Goal: Task Accomplishment & Management: Manage account settings

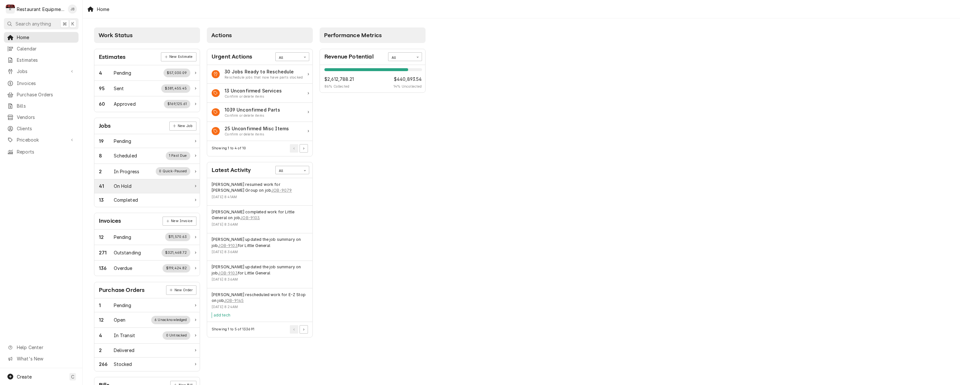
click at [145, 187] on div "41 On Hold" at bounding box center [144, 186] width 91 height 7
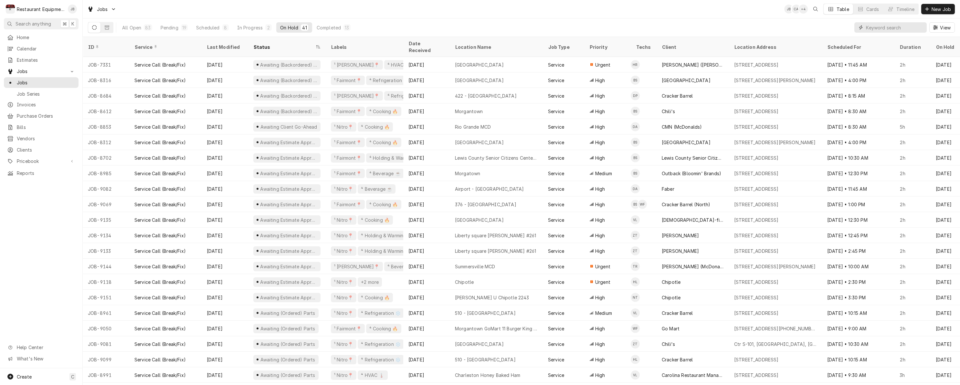
click at [872, 26] on input "Dynamic Content Wrapper" at bounding box center [895, 27] width 58 height 10
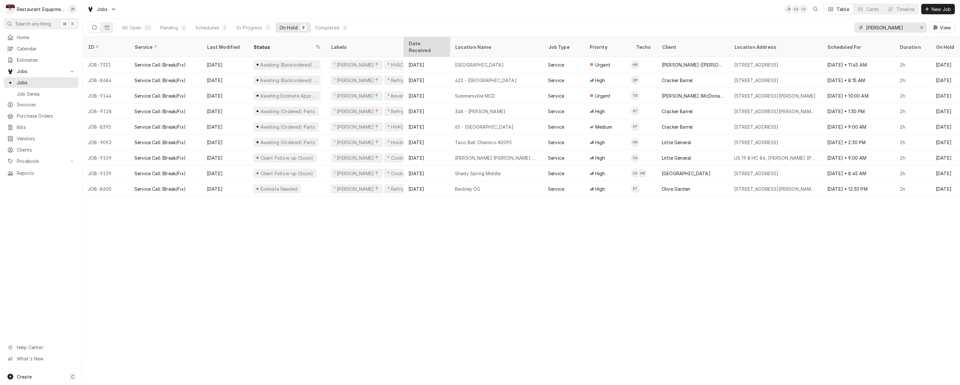
type input "beckley"
click at [436, 44] on div "Date Received" at bounding box center [425, 47] width 35 height 14
click at [439, 45] on div "Date Received" at bounding box center [426, 46] width 44 height 17
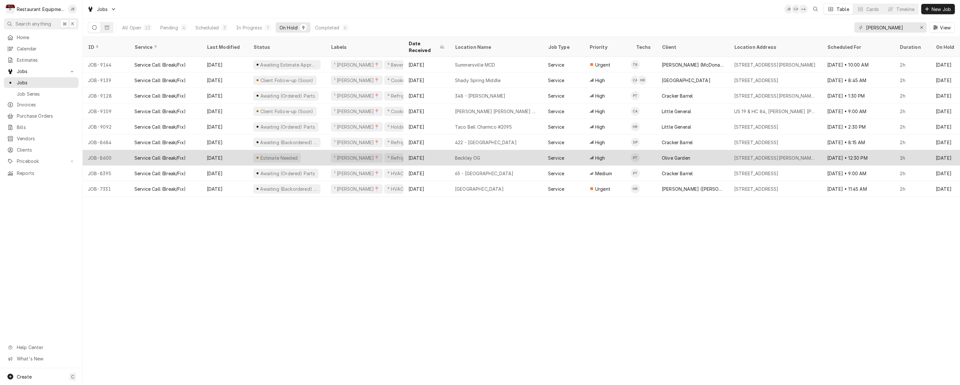
click at [236, 150] on div "Oct 7" at bounding box center [225, 158] width 47 height 16
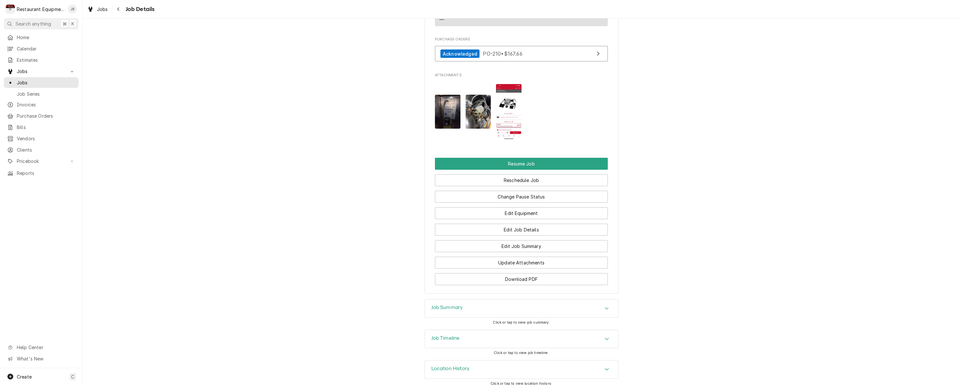
scroll to position [720, 0]
click at [562, 193] on button "Change Pause Status" at bounding box center [521, 197] width 173 height 12
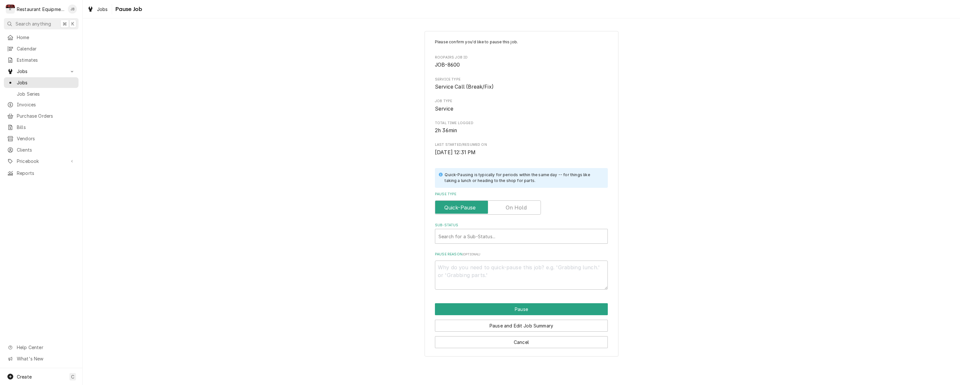
drag, startPoint x: 522, startPoint y: 204, endPoint x: 523, endPoint y: 207, distance: 3.3
click at [522, 203] on label "Pause Type" at bounding box center [488, 207] width 106 height 14
click at [522, 203] on input "Pause Type" at bounding box center [488, 207] width 100 height 14
checkbox input "true"
click at [454, 236] on div "Search for a Sub-Status..." at bounding box center [521, 236] width 166 height 7
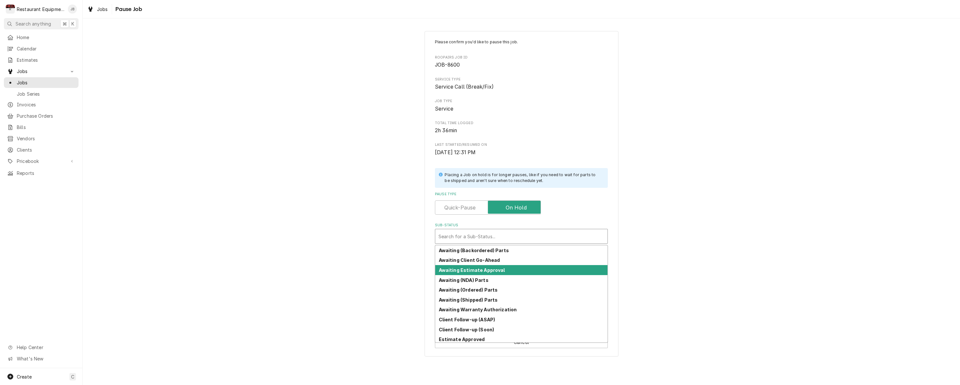
click at [459, 269] on strong "Awaiting Estimate Approval" at bounding box center [472, 269] width 66 height 5
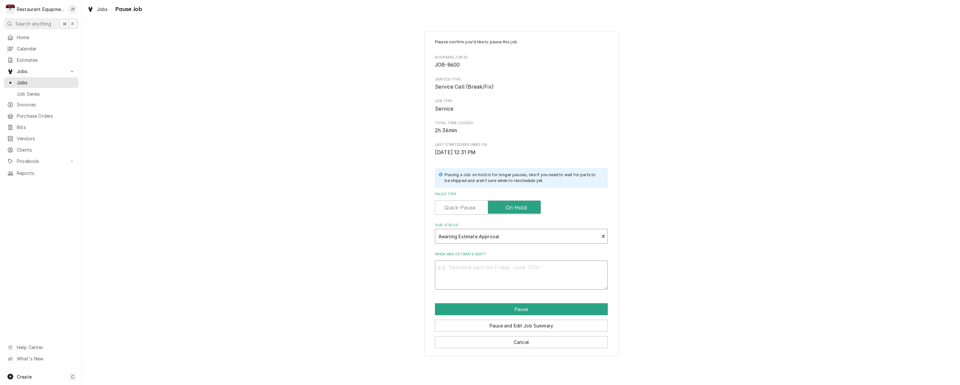
click at [458, 268] on textarea "When was estimate sent?" at bounding box center [521, 274] width 173 height 29
click at [456, 266] on textarea "When was estimate sent?" at bounding box center [521, 274] width 173 height 29
type textarea "x"
type textarea "c"
type textarea "x"
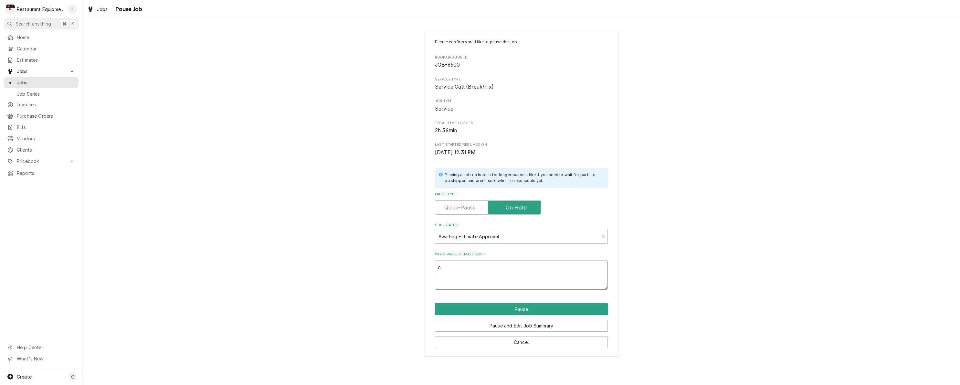
type textarea "co"
type textarea "x"
type textarea "com"
type textarea "x"
type textarea "comp"
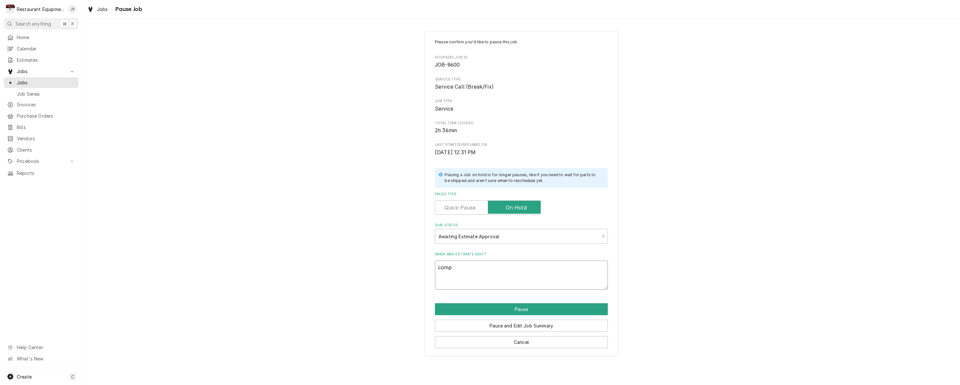
type textarea "x"
type textarea "compr"
type textarea "x"
type textarea "compre"
type textarea "x"
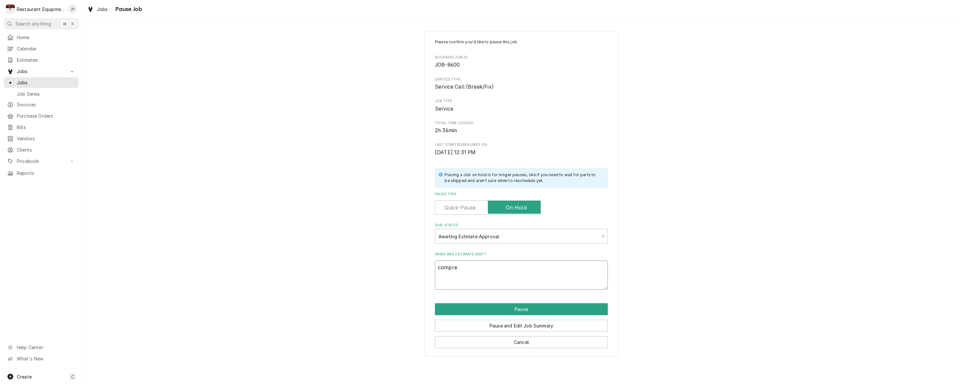
type textarea "compres"
type textarea "x"
type textarea "compress"
type textarea "x"
type textarea "compresso"
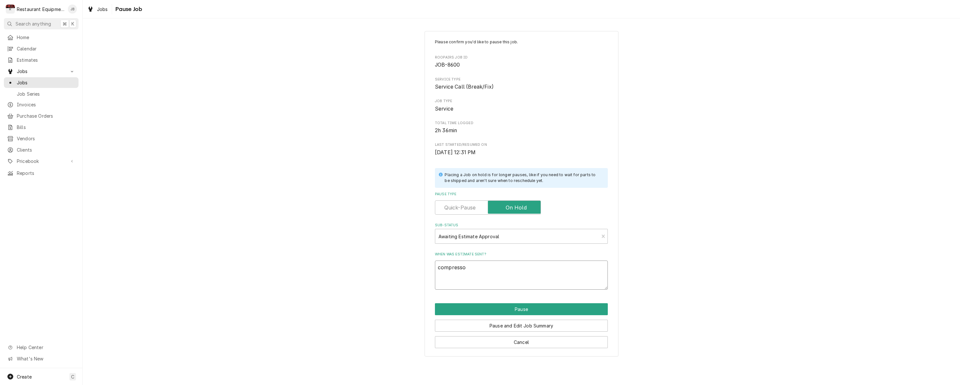
type textarea "x"
type textarea "compressor"
click at [478, 305] on button "Pause" at bounding box center [521, 309] width 173 height 12
type textarea "x"
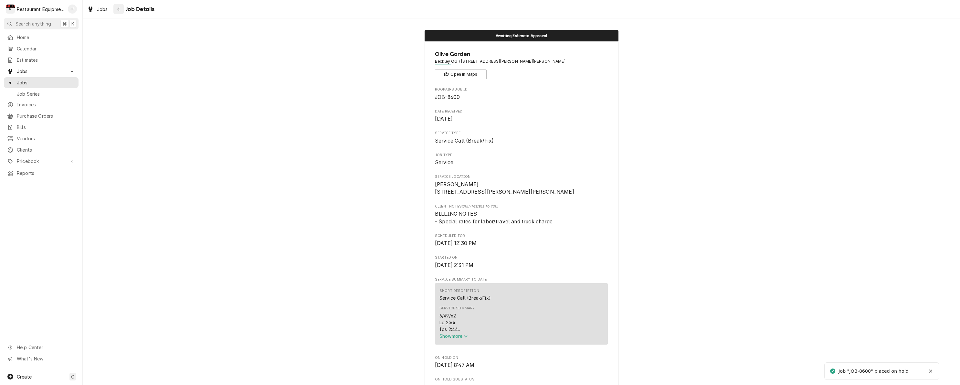
click at [117, 10] on div "Navigate back" at bounding box center [118, 9] width 6 height 6
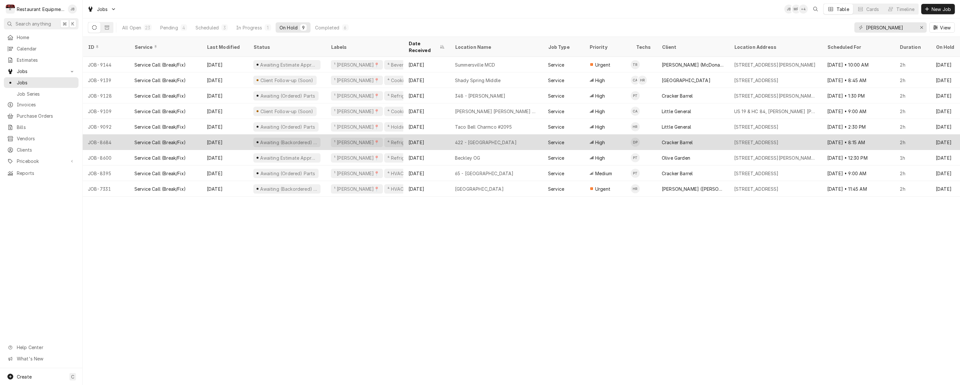
click at [241, 140] on div "Oct 3" at bounding box center [225, 142] width 47 height 16
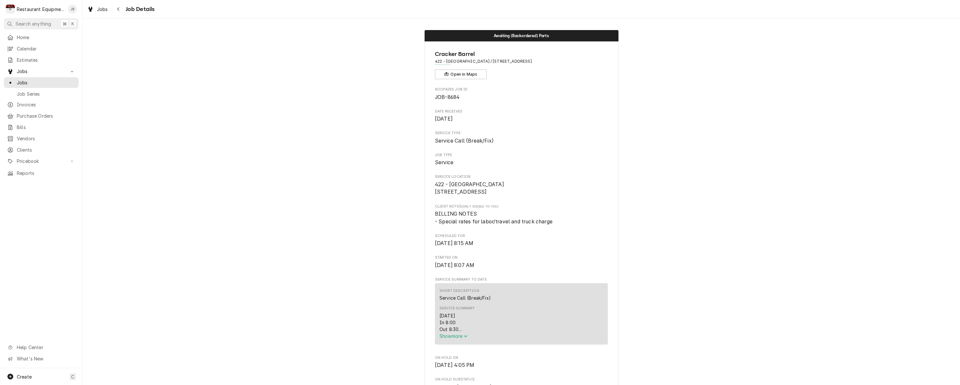
click at [456, 339] on span "Show more" at bounding box center [453, 335] width 28 height 5
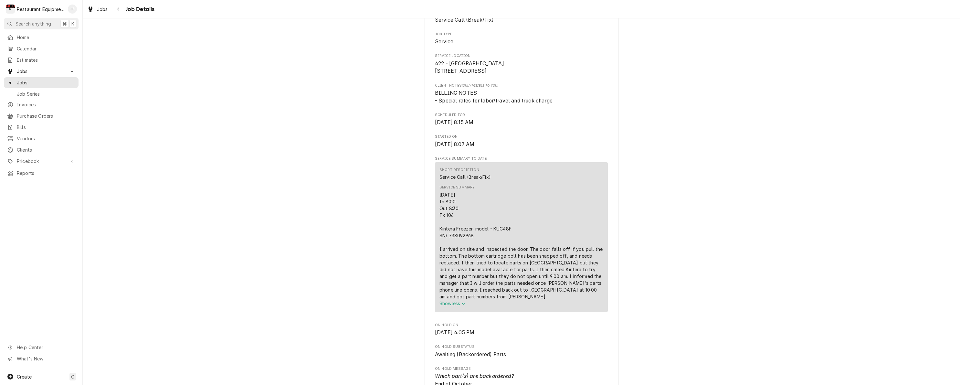
scroll to position [121, 0]
click at [117, 6] on div "Navigate back" at bounding box center [118, 9] width 6 height 6
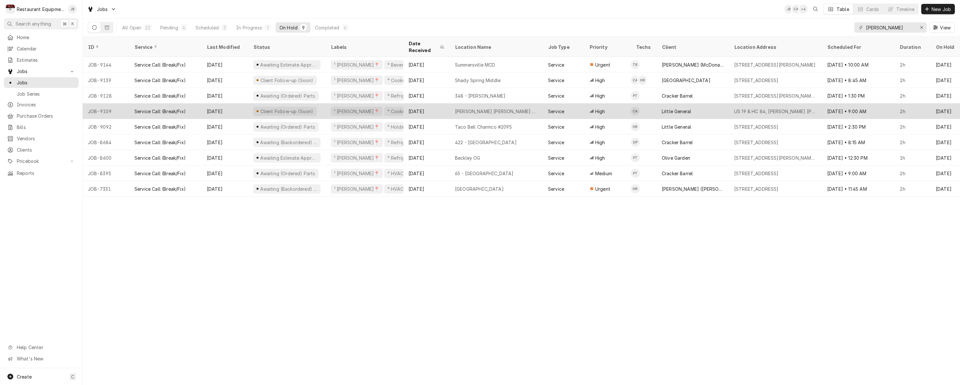
click at [246, 103] on div "Oct 3" at bounding box center [225, 111] width 47 height 16
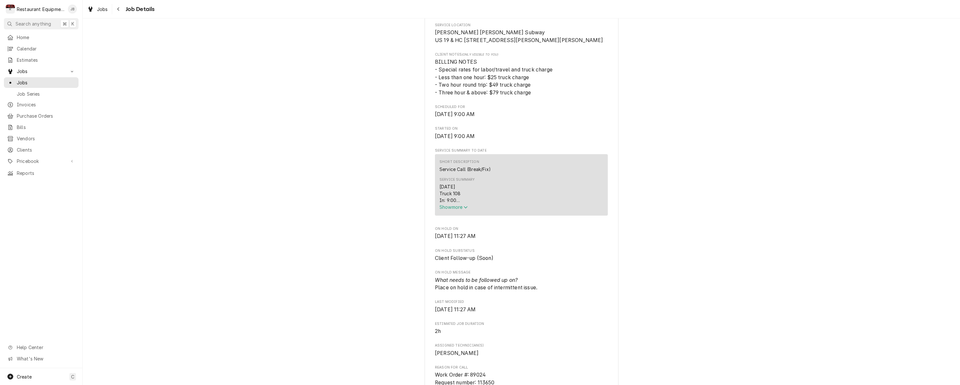
scroll to position [158, 0]
click at [117, 10] on icon "Navigate back" at bounding box center [118, 9] width 3 height 5
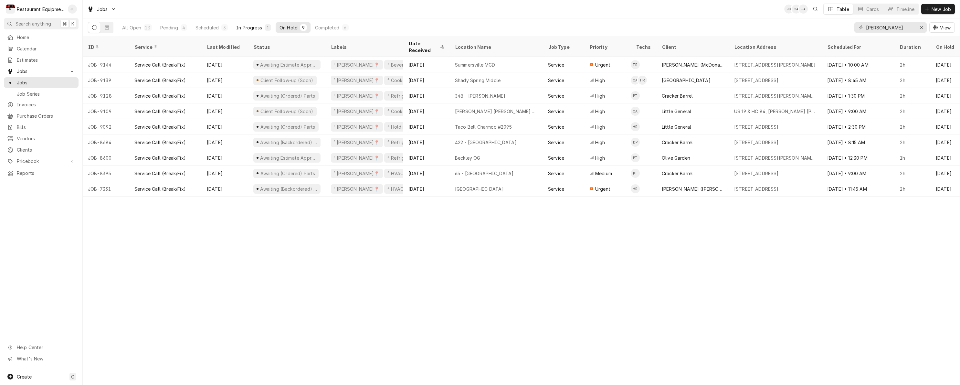
click at [247, 26] on div "In Progress" at bounding box center [249, 27] width 26 height 7
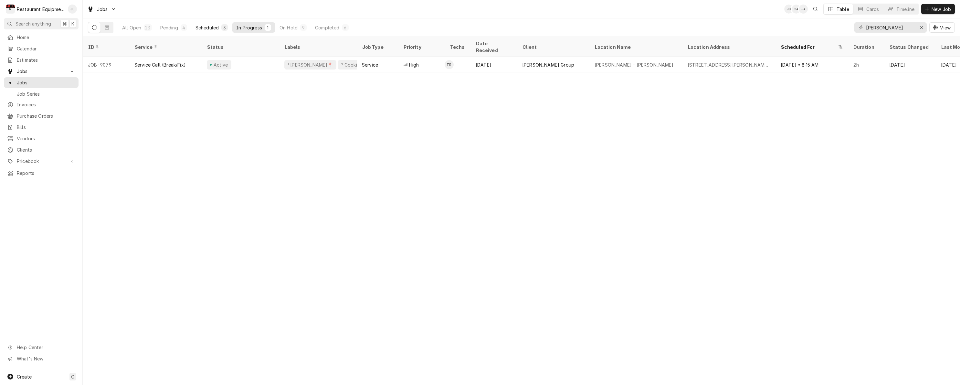
click at [217, 28] on div "Scheduled" at bounding box center [206, 27] width 23 height 7
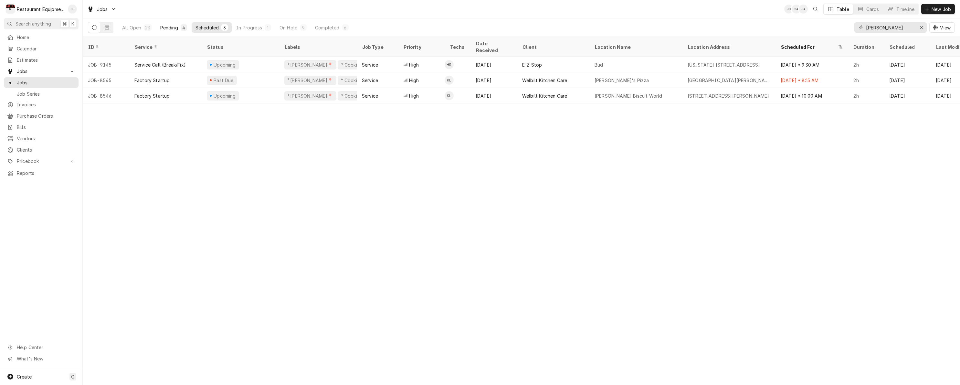
click at [164, 29] on div "Pending" at bounding box center [169, 27] width 18 height 7
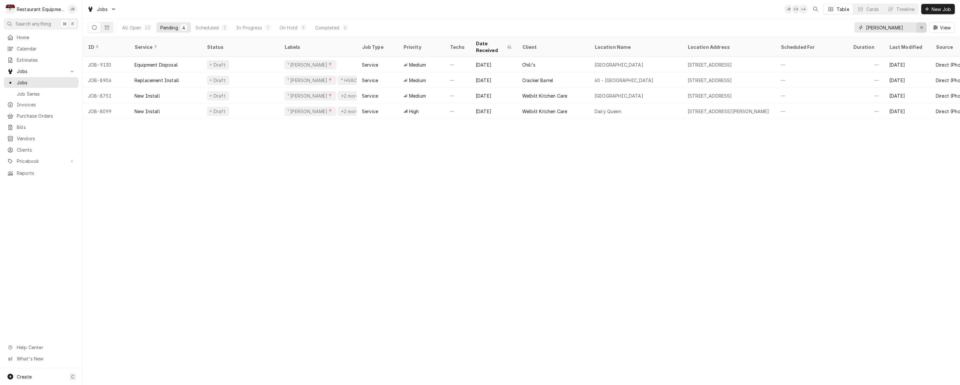
click at [921, 26] on icon "Erase input" at bounding box center [922, 27] width 4 height 5
type input "nitro"
click at [293, 26] on div "On Hold" at bounding box center [288, 27] width 18 height 7
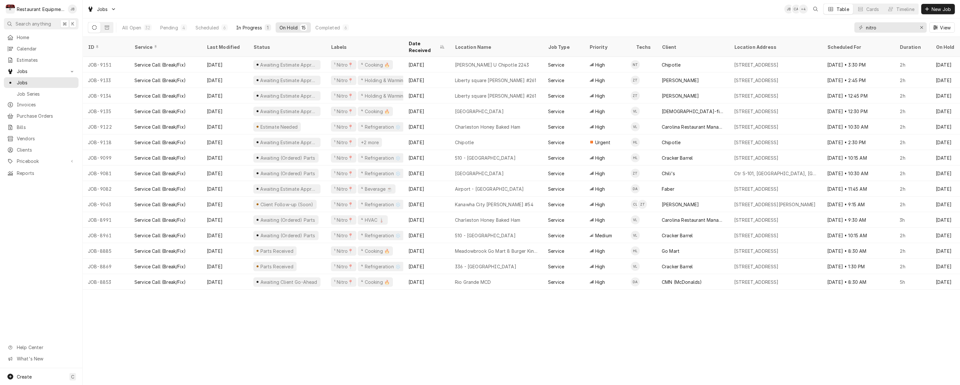
click at [248, 29] on div "In Progress" at bounding box center [249, 27] width 26 height 7
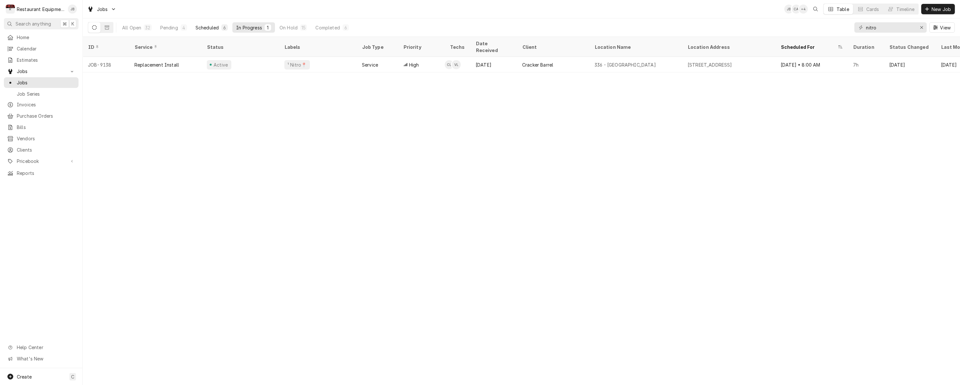
click at [215, 26] on div "Scheduled" at bounding box center [206, 27] width 23 height 7
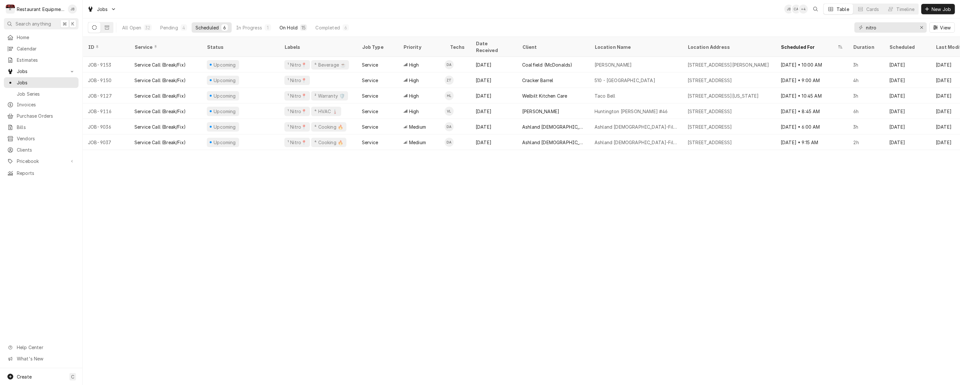
click at [290, 25] on div "On Hold" at bounding box center [288, 27] width 18 height 7
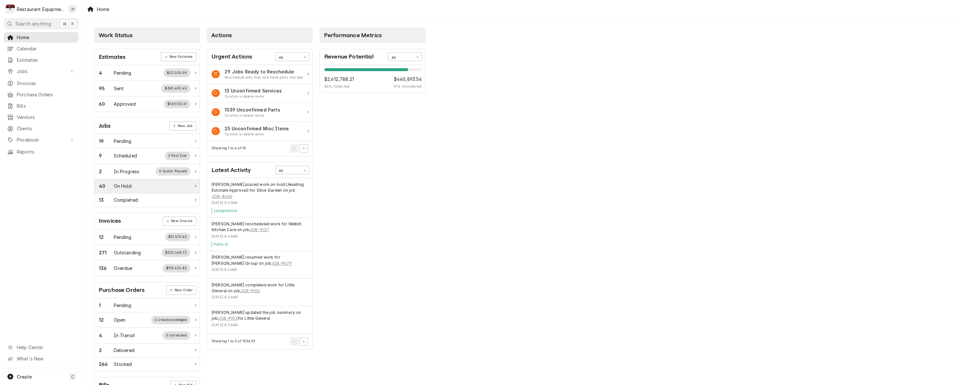
click at [152, 184] on div "40 On Hold" at bounding box center [144, 186] width 91 height 7
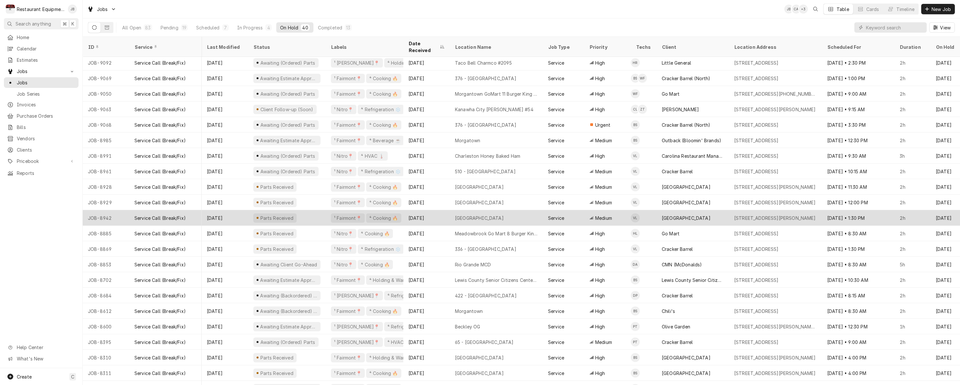
scroll to position [202, 0]
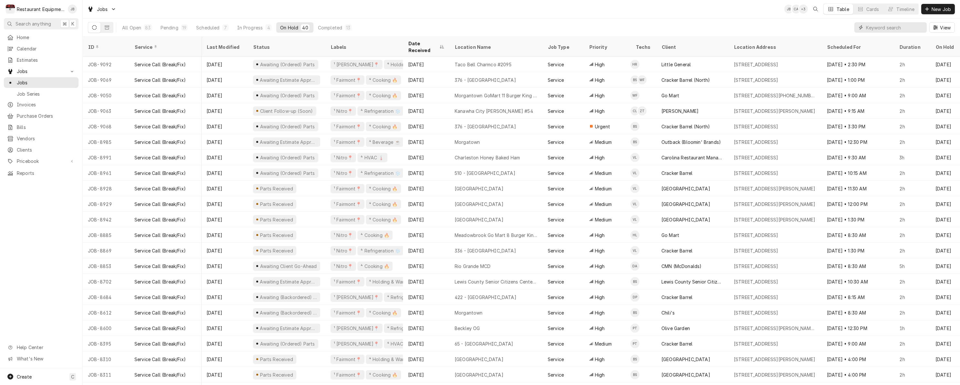
click at [891, 26] on input "Dynamic Content Wrapper" at bounding box center [895, 27] width 58 height 10
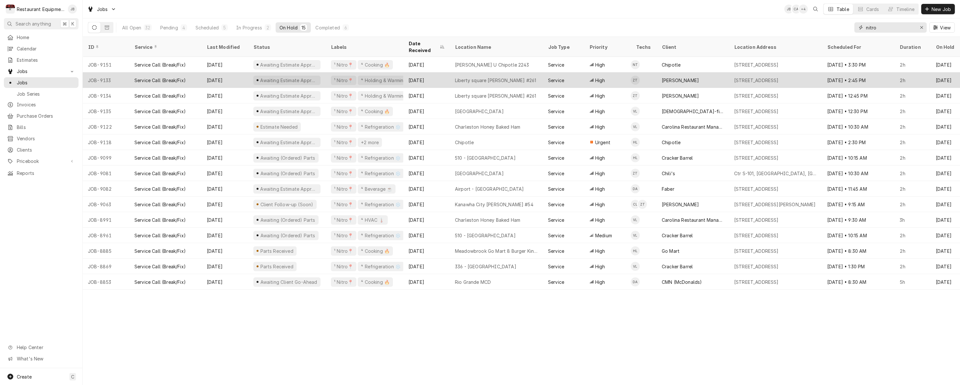
type input "nitro"
click at [527, 79] on div "Liberty square Bob Evans #261" at bounding box center [496, 80] width 93 height 16
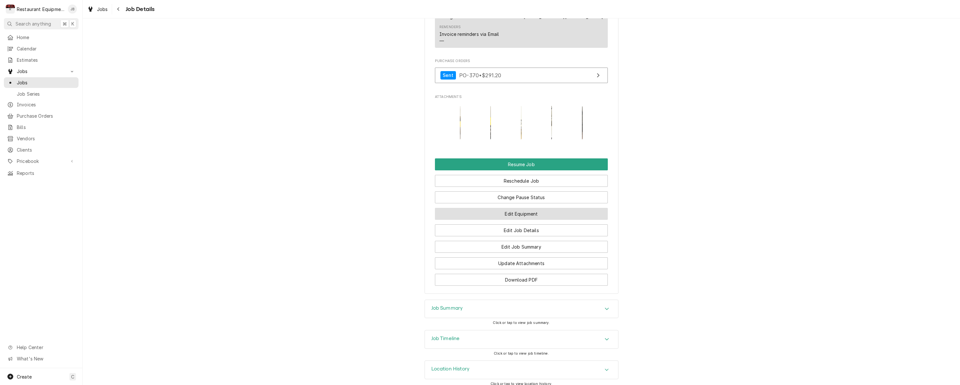
scroll to position [706, 0]
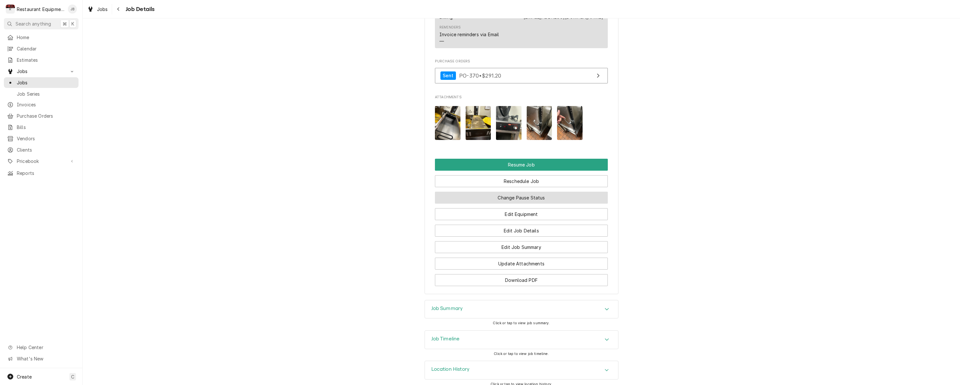
click at [544, 192] on button "Change Pause Status" at bounding box center [521, 198] width 173 height 12
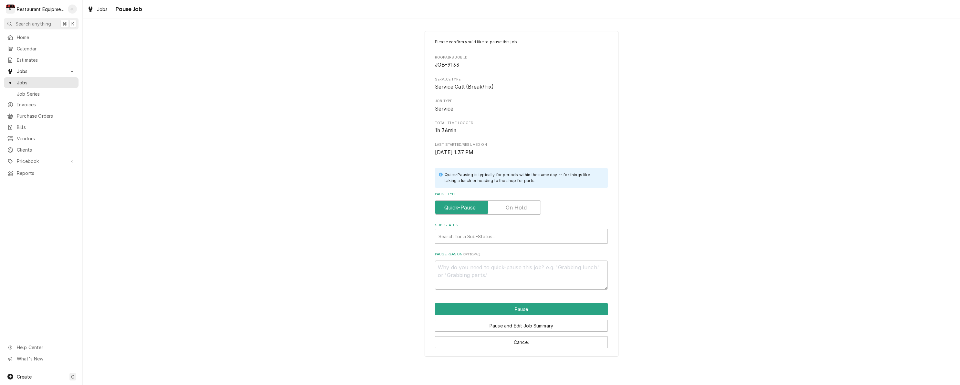
click at [519, 206] on label "Pause Type" at bounding box center [488, 207] width 106 height 14
click at [519, 206] on input "Pause Type" at bounding box center [488, 207] width 100 height 14
checkbox input "true"
click at [488, 235] on div "Search for a Sub-Status..." at bounding box center [521, 236] width 166 height 7
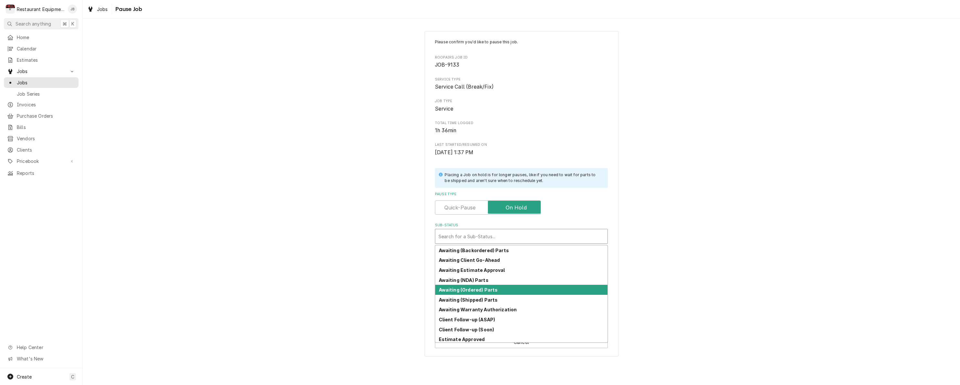
click at [482, 289] on div "Awaiting (Ordered) Parts" at bounding box center [521, 290] width 172 height 10
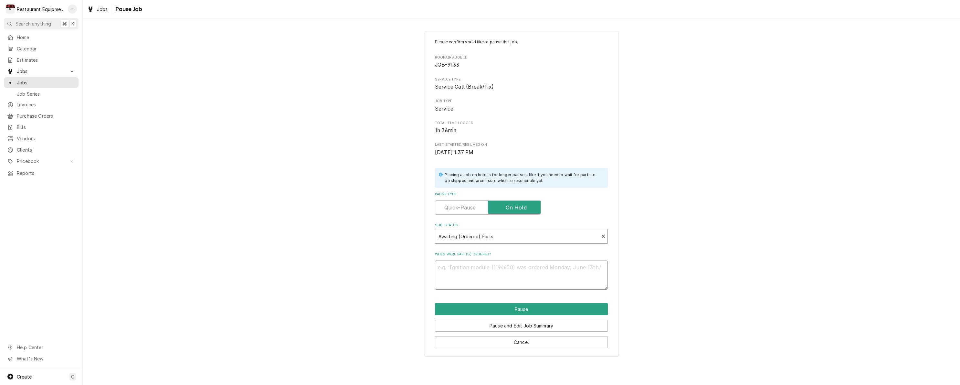
click at [448, 277] on textarea "When were part(s) ordered?" at bounding box center [521, 274] width 173 height 29
type textarea "x"
type textarea "d"
type textarea "x"
type textarea "dy"
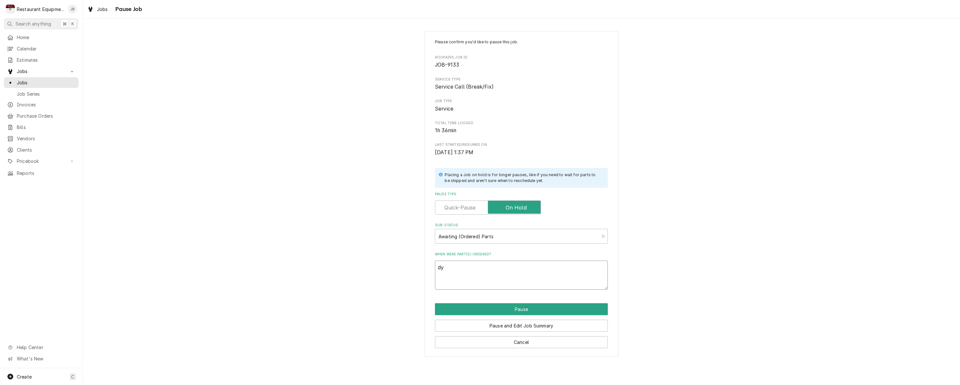
type textarea "x"
type textarea "dyd"
type textarea "x"
type textarea "dyed"
drag, startPoint x: 449, startPoint y: 278, endPoint x: 453, endPoint y: 303, distance: 25.2
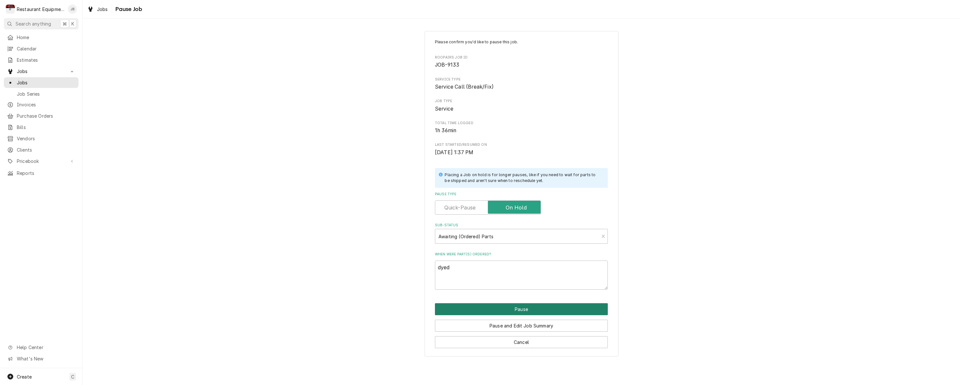
click at [454, 303] on button "Pause" at bounding box center [521, 309] width 173 height 12
type textarea "x"
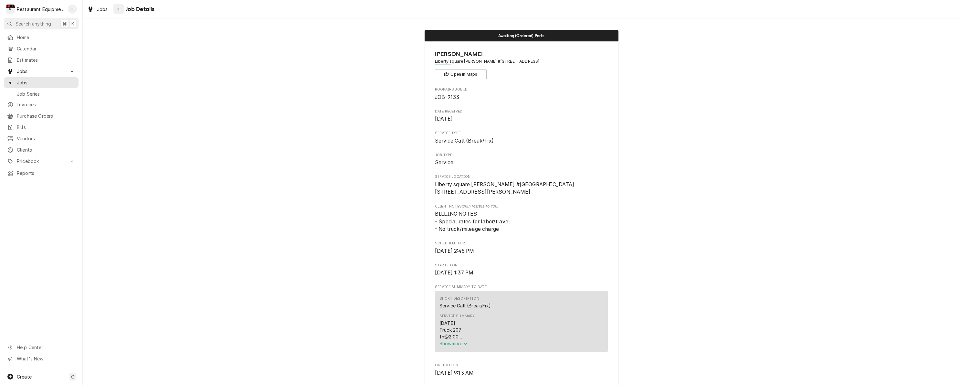
click at [120, 10] on div "Navigate back" at bounding box center [118, 9] width 6 height 6
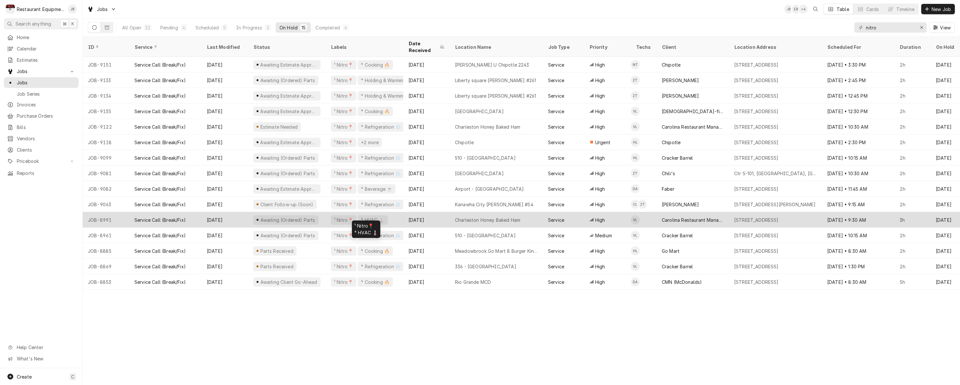
click at [399, 212] on div "¹ Nitro📍 ⁴ HVAC 🌡️" at bounding box center [365, 220] width 78 height 16
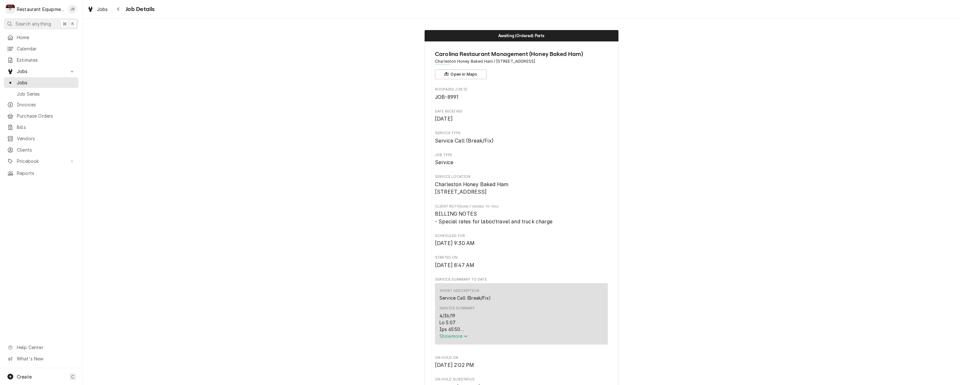
click at [451, 339] on span "Show more" at bounding box center [453, 335] width 28 height 5
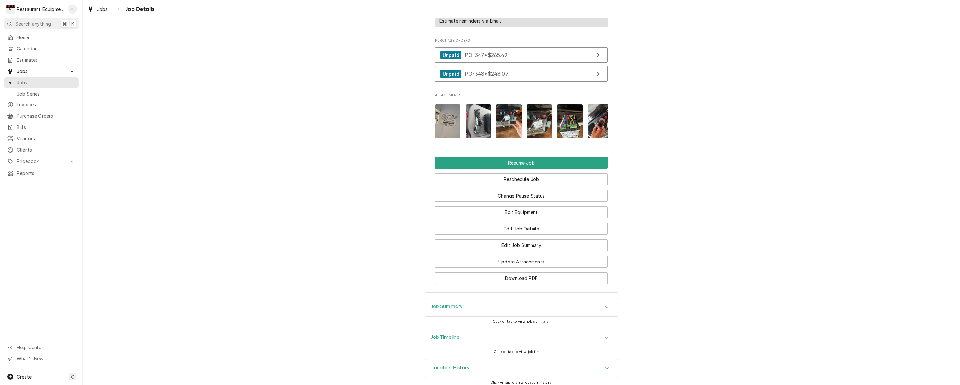
scroll to position [869, 0]
click at [456, 306] on div "Job Summary" at bounding box center [447, 308] width 32 height 8
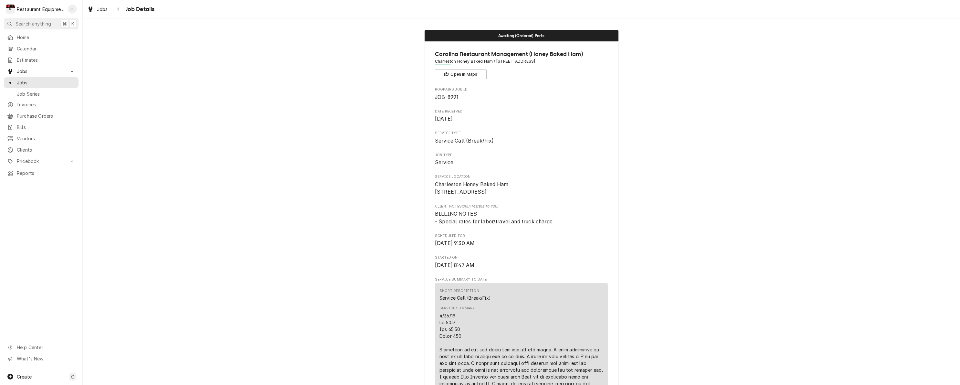
scroll to position [0, 0]
click at [118, 11] on icon "Navigate back" at bounding box center [118, 9] width 3 height 5
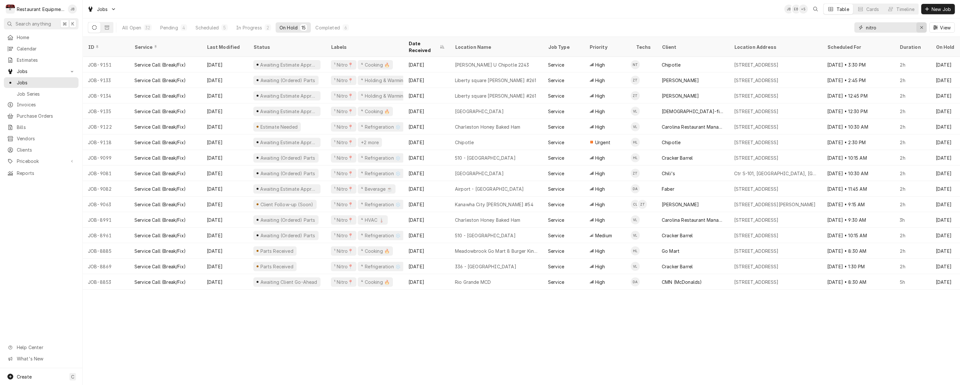
click at [920, 26] on icon "Erase input" at bounding box center [921, 27] width 3 height 3
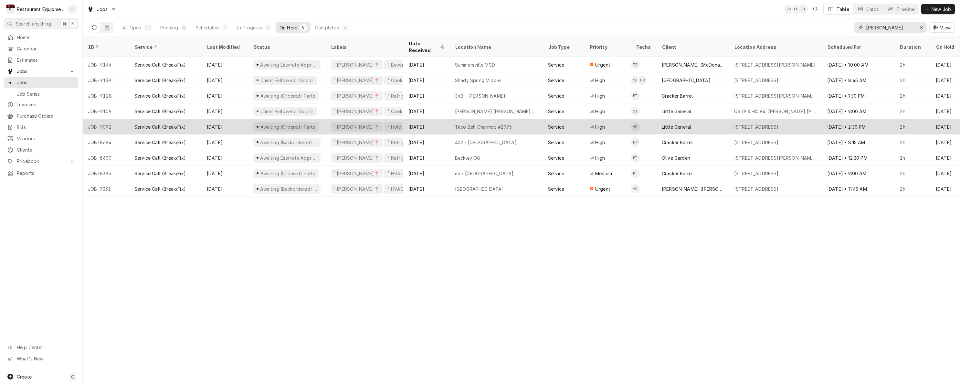
type input "[PERSON_NAME]"
click at [521, 119] on div "Taco Bell Charmco #2095" at bounding box center [496, 127] width 93 height 16
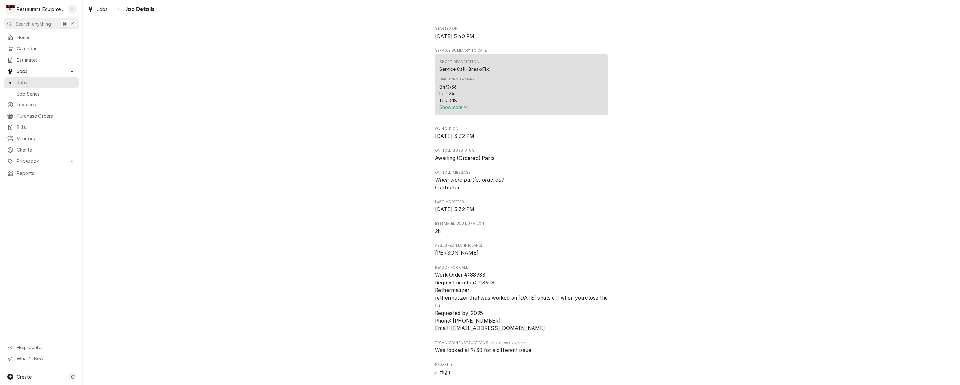
scroll to position [268, 0]
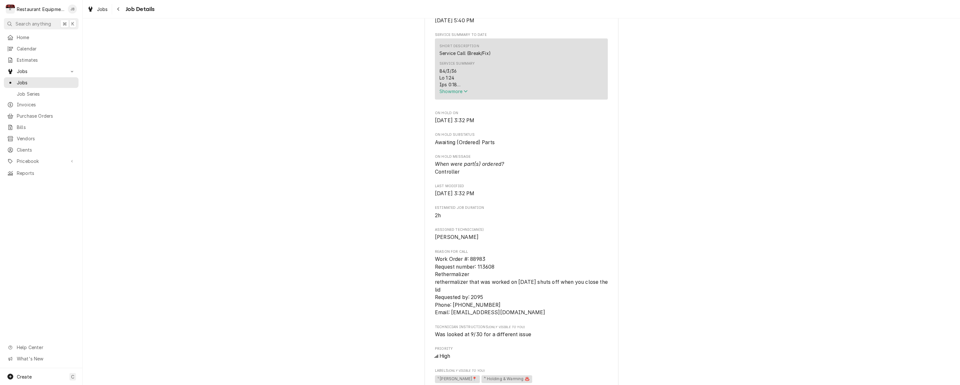
click at [448, 91] on span "Show more" at bounding box center [453, 91] width 28 height 5
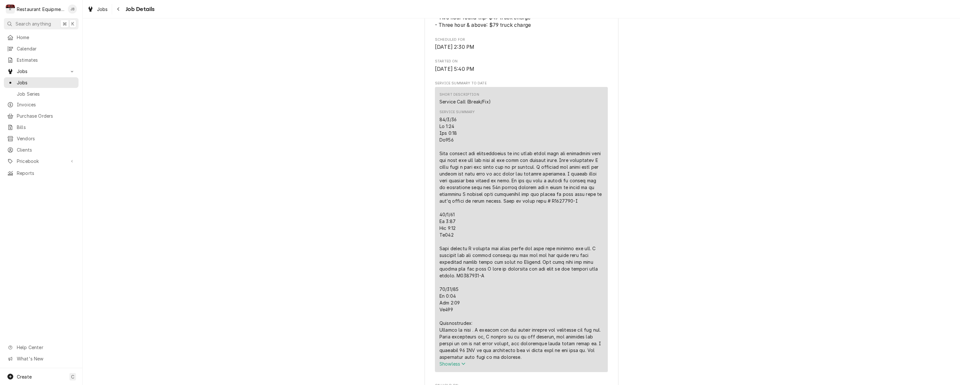
scroll to position [220, 0]
click at [118, 9] on icon "Navigate back" at bounding box center [118, 9] width 3 height 5
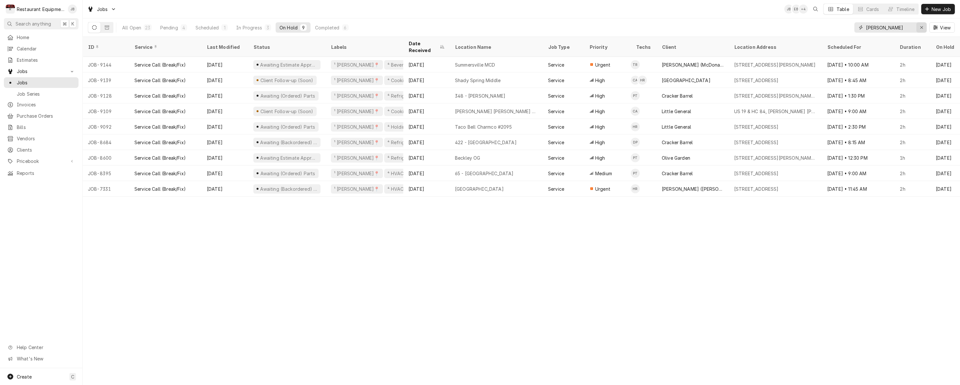
click at [921, 28] on icon "Erase input" at bounding box center [921, 27] width 3 height 3
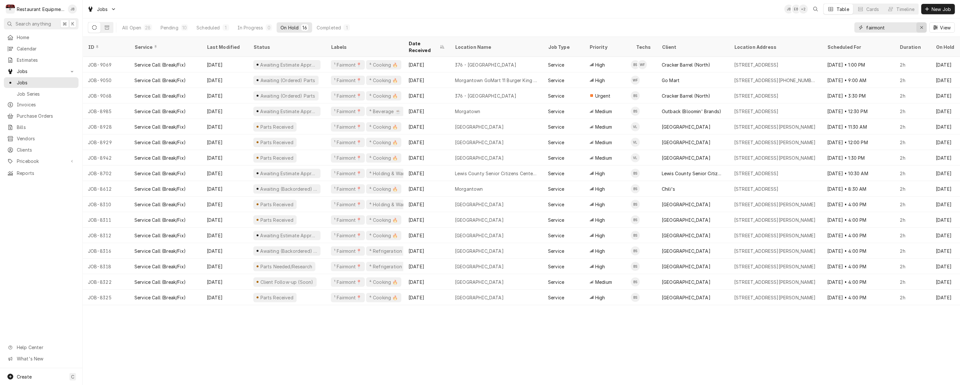
type input "fairmont"
click at [923, 28] on div "Erase input" at bounding box center [921, 27] width 6 height 6
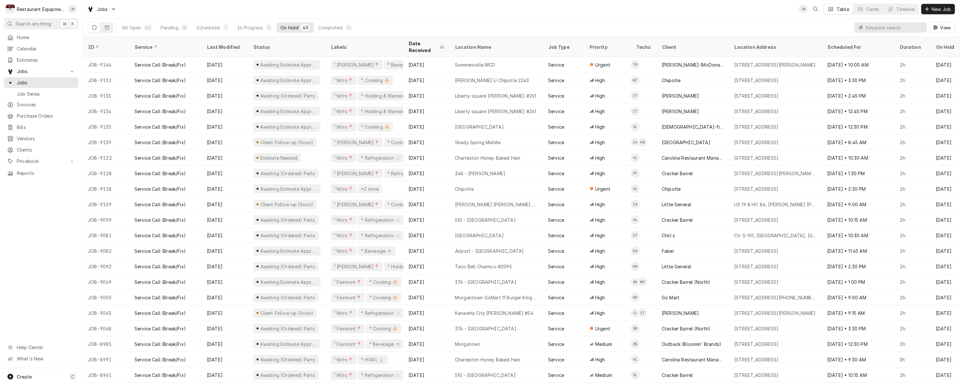
click at [870, 26] on input "Dynamic Content Wrapper" at bounding box center [895, 27] width 58 height 10
click at [879, 26] on input "Dynamic Content Wrapper" at bounding box center [895, 27] width 58 height 10
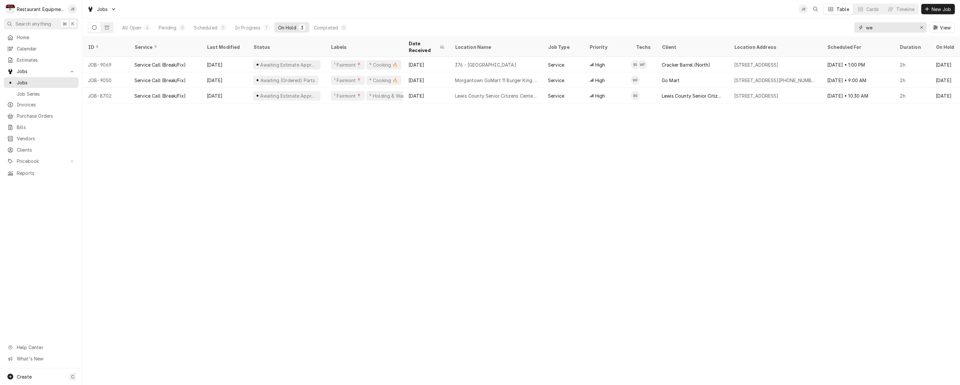
type input "w"
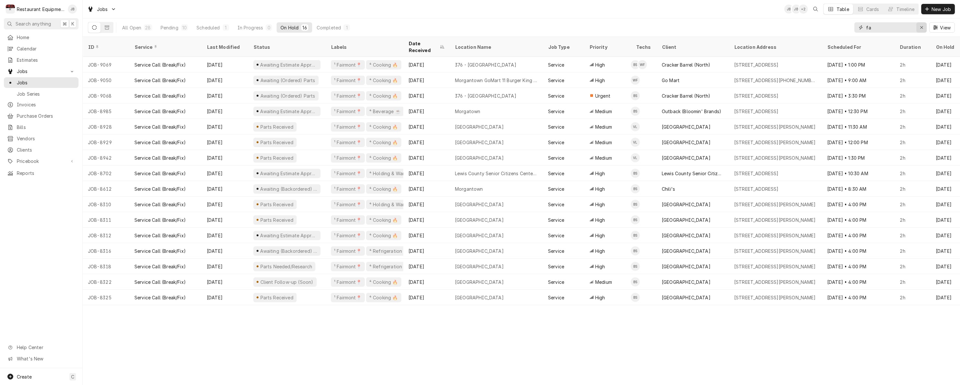
type input "f"
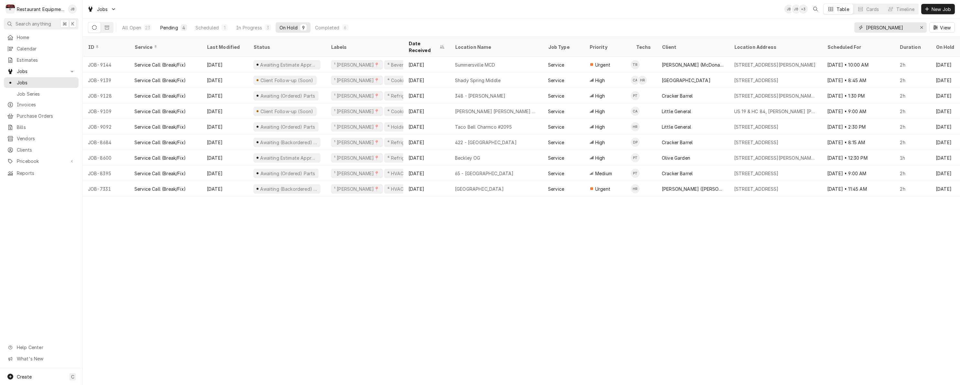
type input "beckley"
click at [176, 26] on div "Pending" at bounding box center [169, 27] width 18 height 7
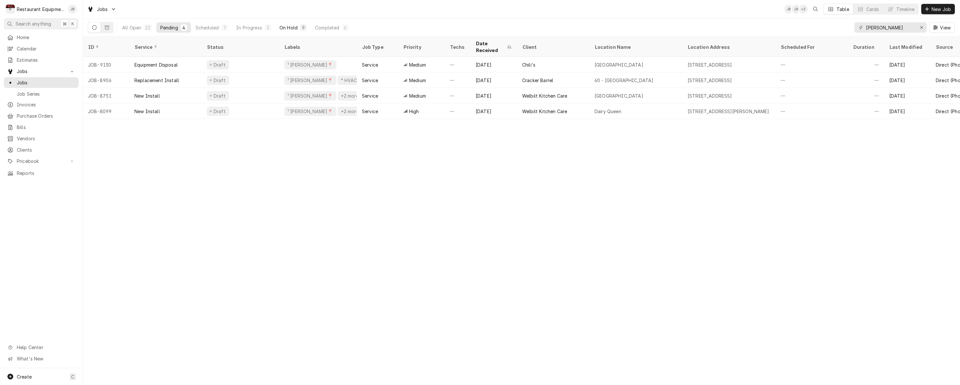
click at [299, 31] on button "On Hold 9" at bounding box center [293, 27] width 35 height 10
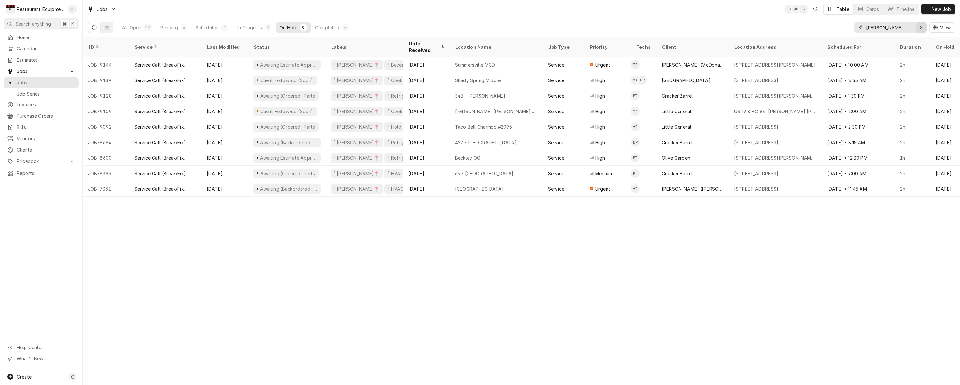
click at [923, 29] on div "Erase input" at bounding box center [921, 27] width 6 height 6
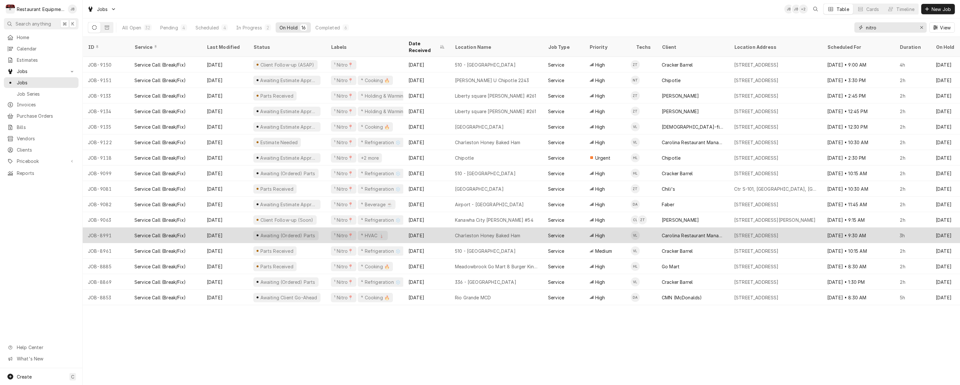
type input "nitro"
click at [731, 228] on div "[STREET_ADDRESS]" at bounding box center [775, 235] width 93 height 16
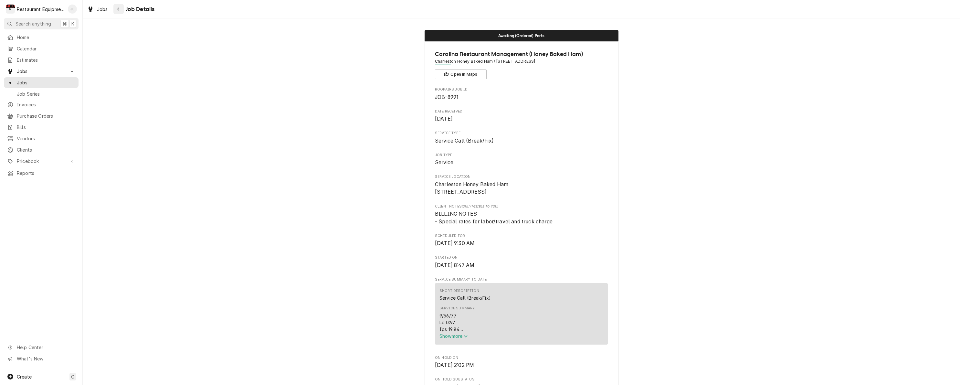
click at [120, 13] on button "Navigate back" at bounding box center [118, 9] width 10 height 10
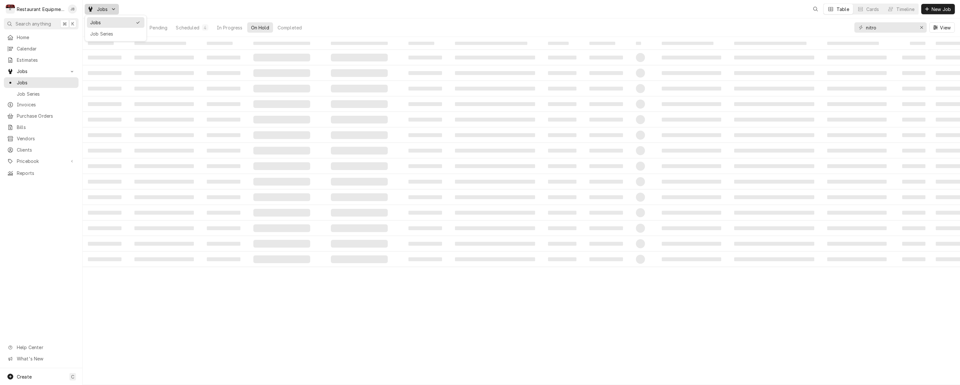
click at [171, 21] on html "R Restaurant Equipment Diagnostics JB Search anything ⌘ K Home Calendar Estimat…" at bounding box center [480, 192] width 960 height 385
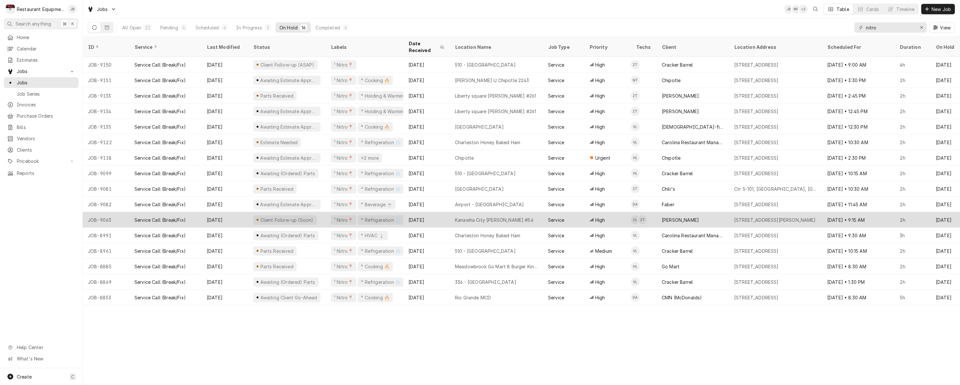
click at [438, 212] on div "Sep 29" at bounding box center [426, 220] width 47 height 16
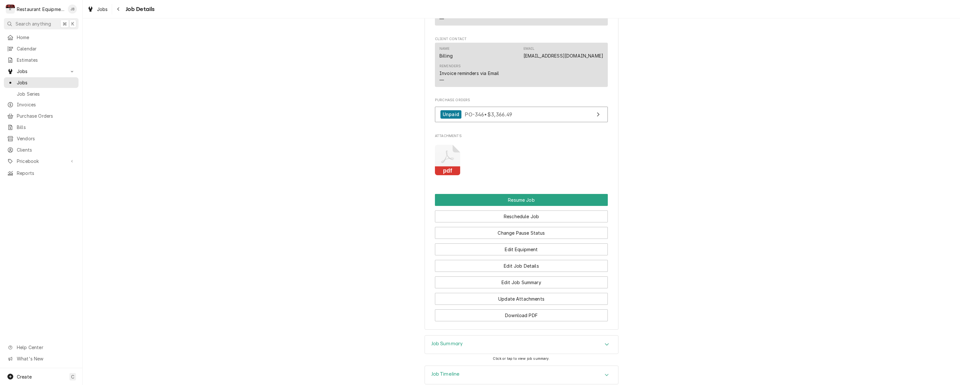
scroll to position [768, 0]
click at [464, 336] on div "Job Summary" at bounding box center [521, 345] width 193 height 18
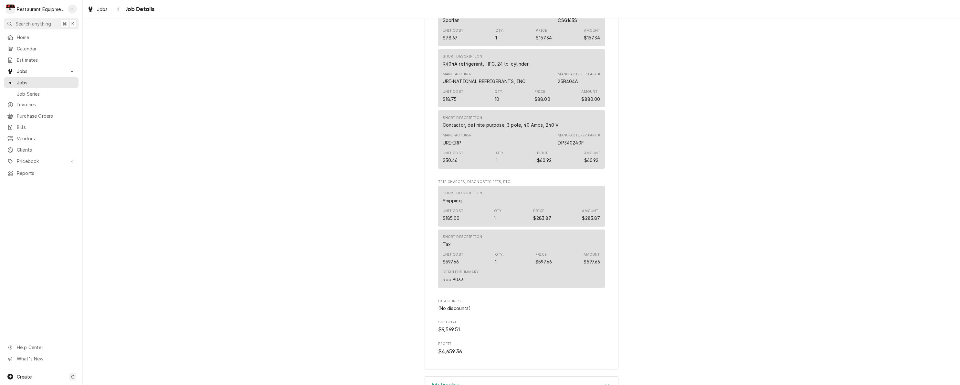
scroll to position [1529, 0]
click at [119, 9] on icon "Navigate back" at bounding box center [118, 9] width 3 height 5
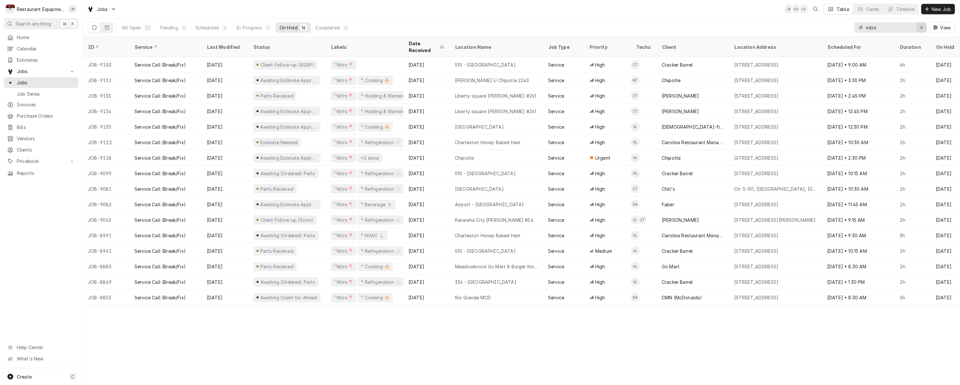
click at [920, 27] on icon "Erase input" at bounding box center [922, 27] width 4 height 5
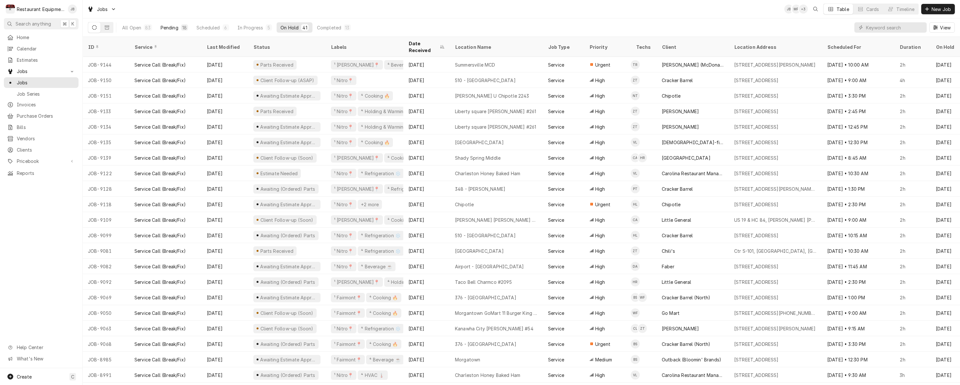
click at [168, 29] on div "Pending" at bounding box center [170, 27] width 18 height 7
